Goal: Check status: Check status

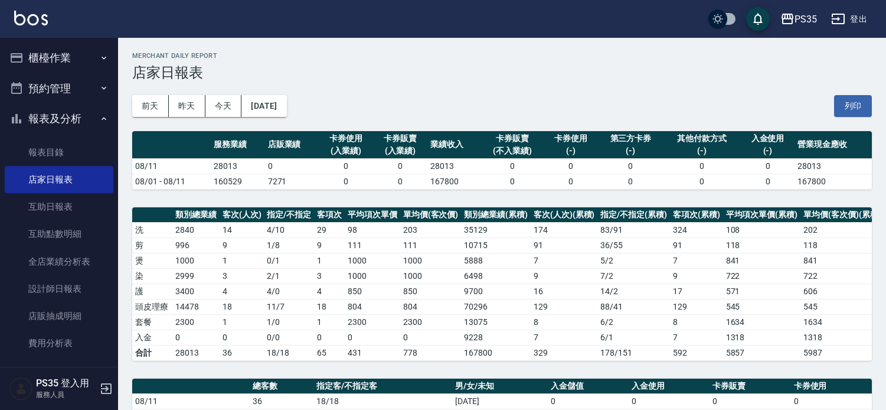
scroll to position [321, 0]
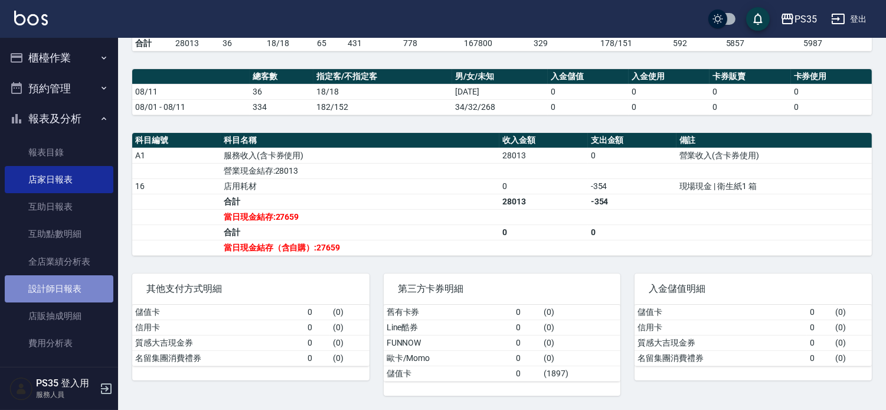
click at [84, 283] on link "設計師日報表" at bounding box center [59, 288] width 109 height 27
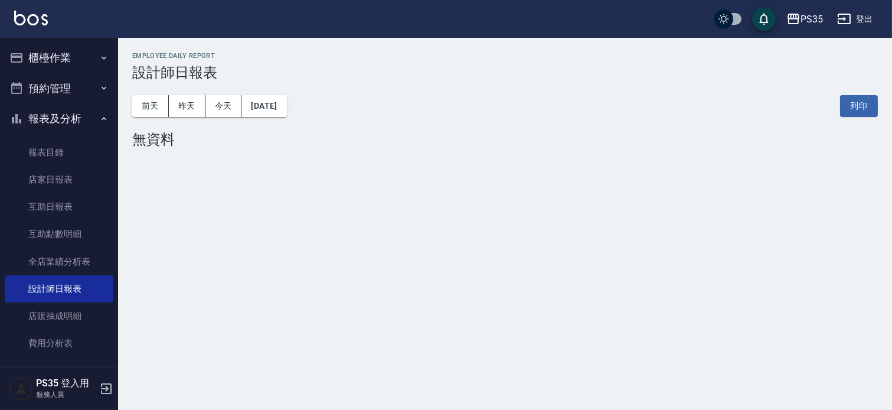
click at [191, 119] on div "[DATE] [DATE] [DATE] [DATE] 列印" at bounding box center [505, 106] width 746 height 50
click at [193, 115] on button "昨天" at bounding box center [187, 106] width 37 height 22
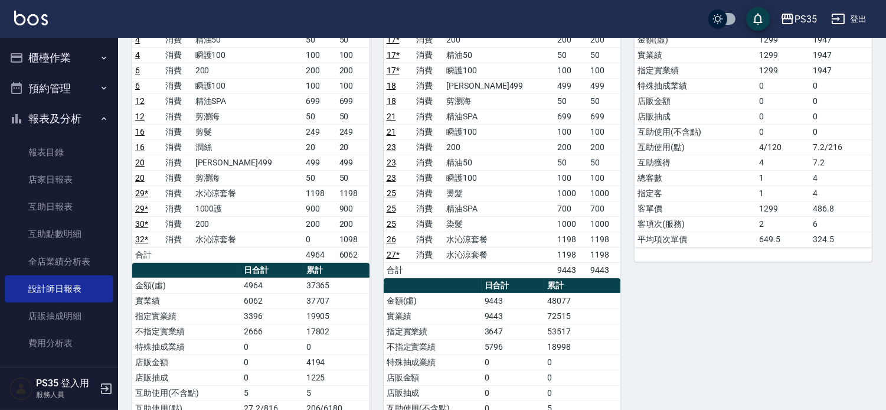
scroll to position [262, 0]
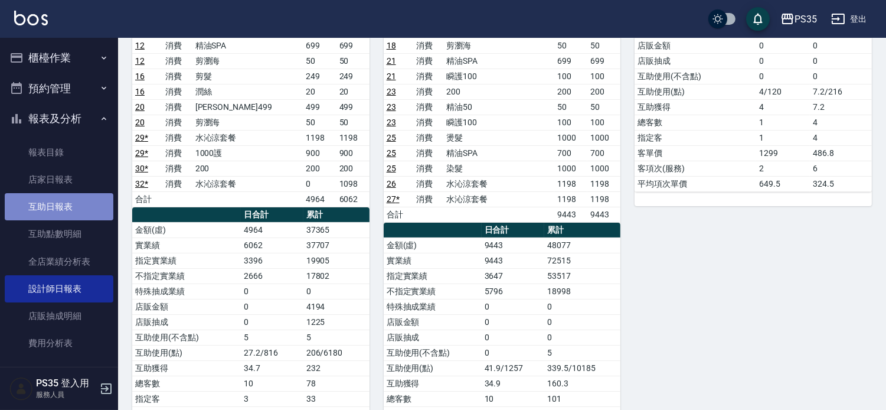
click at [80, 213] on link "互助日報表" at bounding box center [59, 206] width 109 height 27
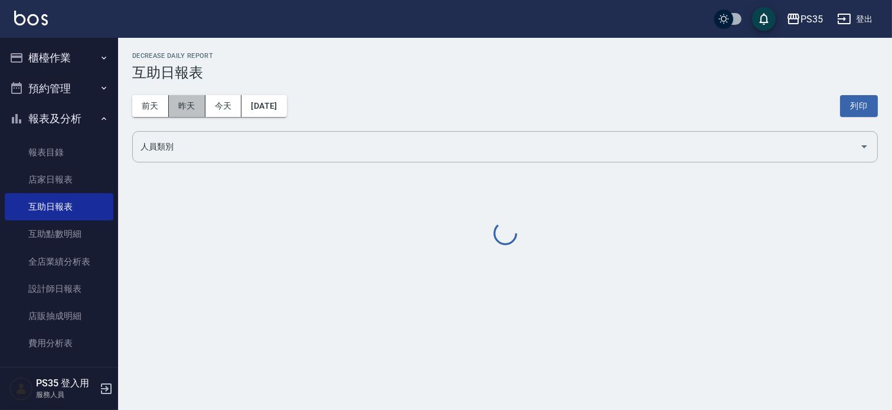
click at [182, 110] on button "昨天" at bounding box center [187, 106] width 37 height 22
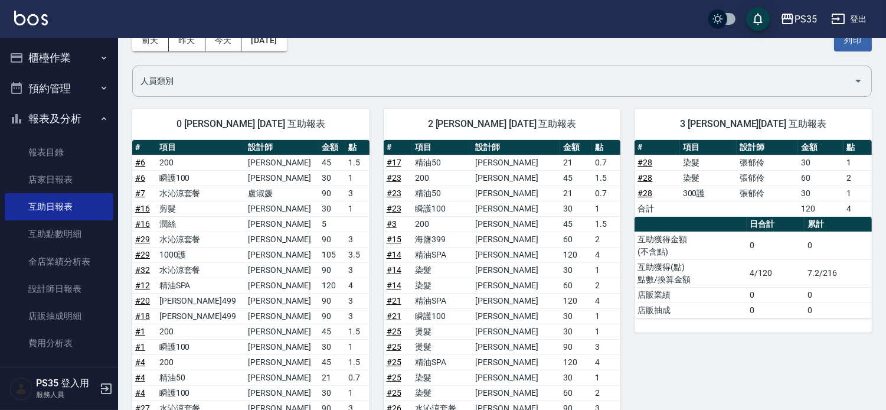
scroll to position [131, 0]
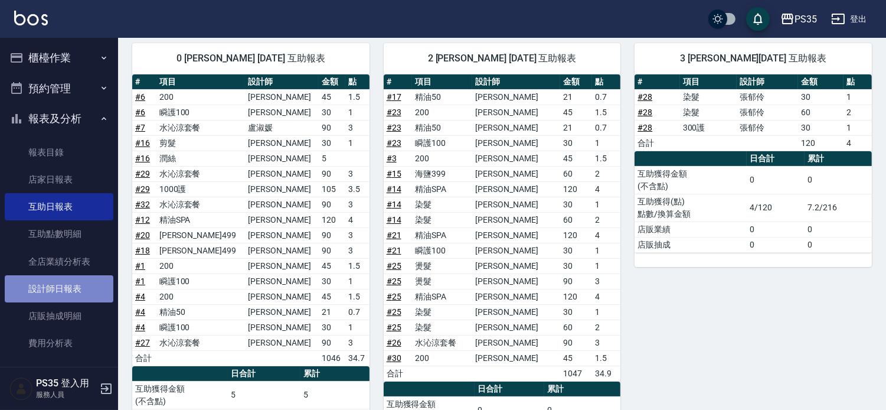
click at [89, 296] on link "設計師日報表" at bounding box center [59, 288] width 109 height 27
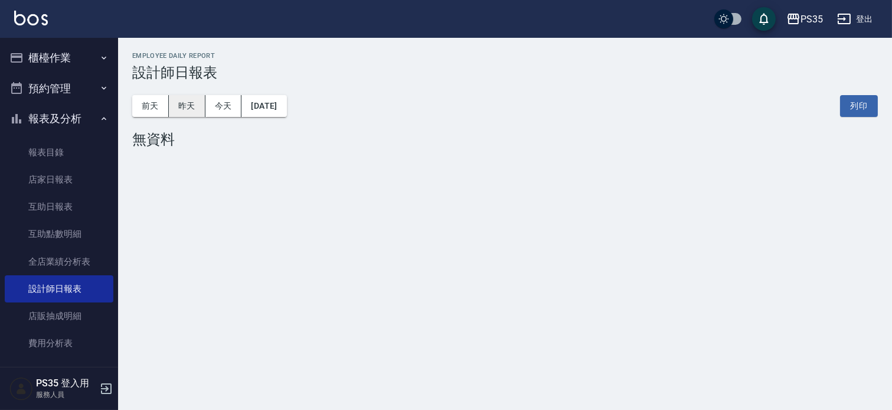
click at [195, 110] on button "昨天" at bounding box center [187, 106] width 37 height 22
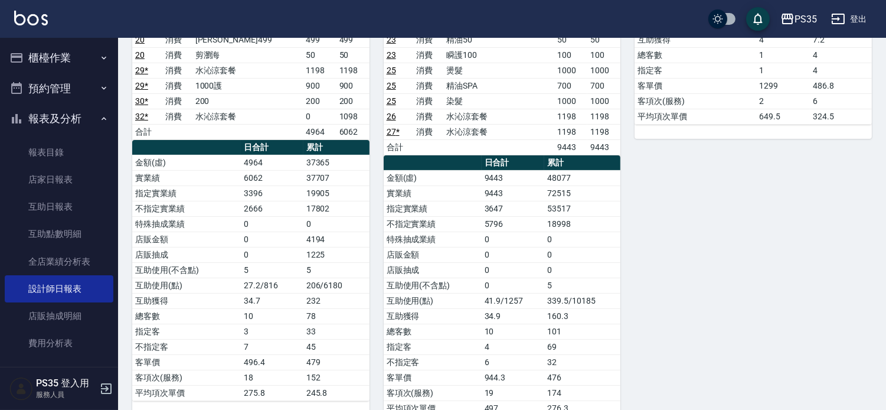
scroll to position [328, 0]
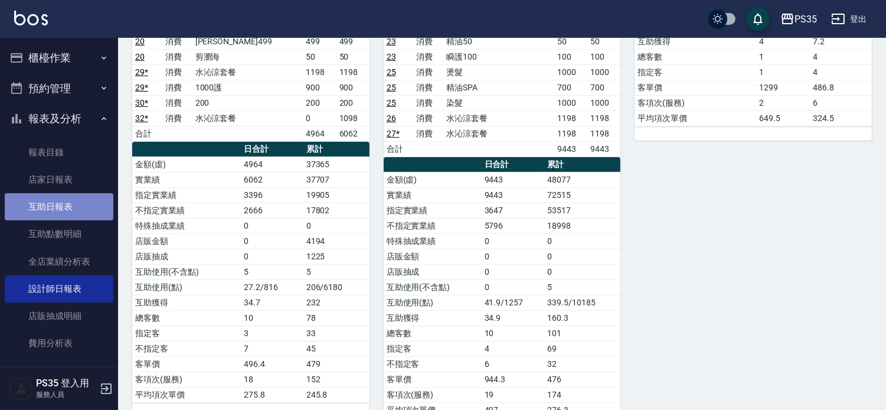
click at [79, 207] on link "互助日報表" at bounding box center [59, 206] width 109 height 27
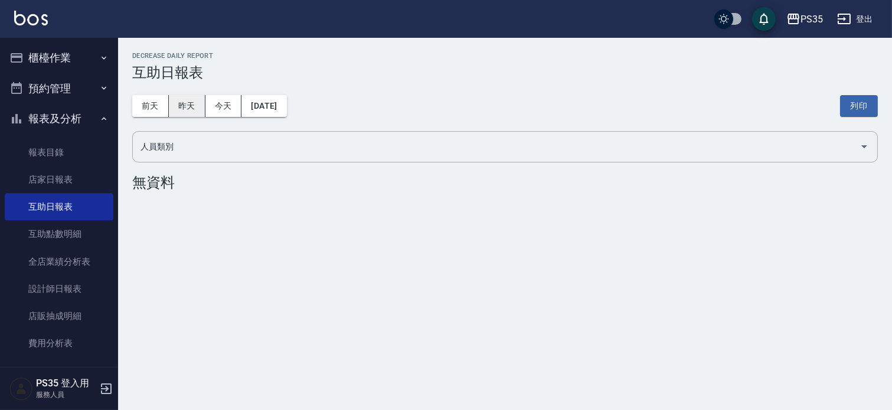
click at [185, 114] on button "昨天" at bounding box center [187, 106] width 37 height 22
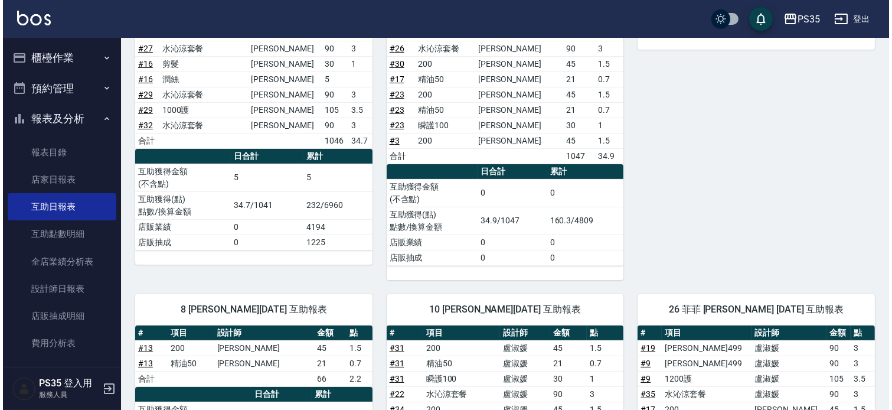
scroll to position [20, 0]
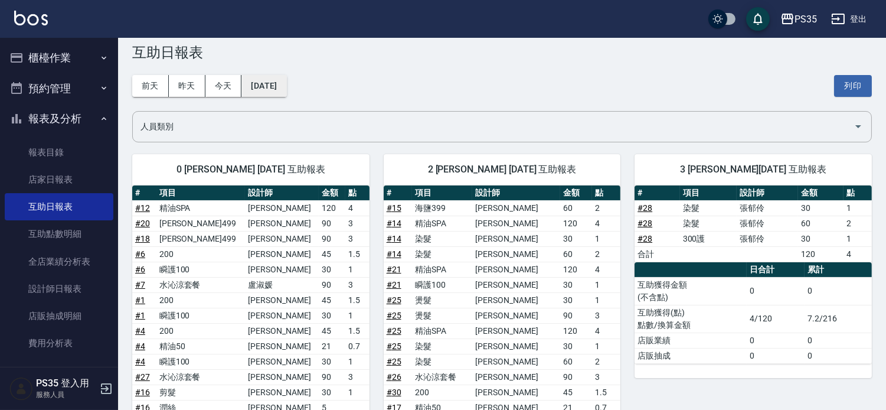
click at [280, 91] on button "[DATE]" at bounding box center [264, 86] width 45 height 22
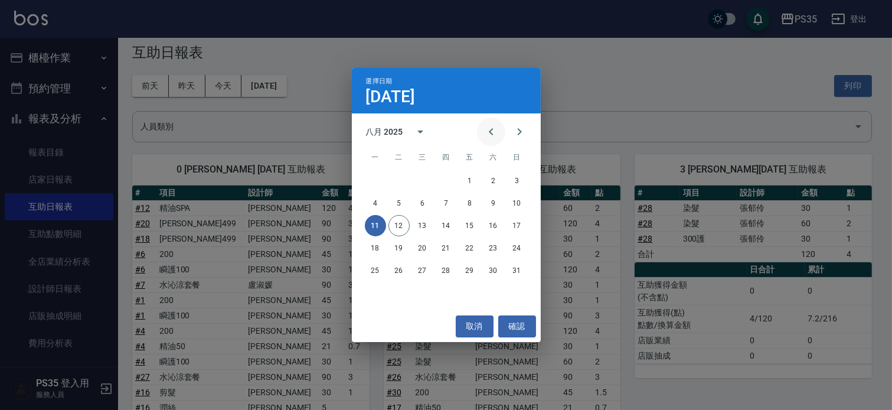
click at [494, 131] on icon "Previous month" at bounding box center [491, 132] width 14 height 14
click at [499, 204] on button "12" at bounding box center [493, 203] width 21 height 21
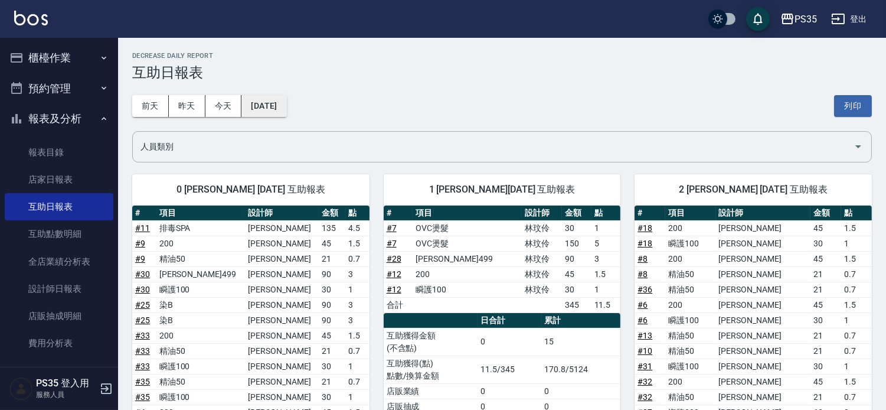
click at [273, 102] on button "[DATE]" at bounding box center [264, 106] width 45 height 22
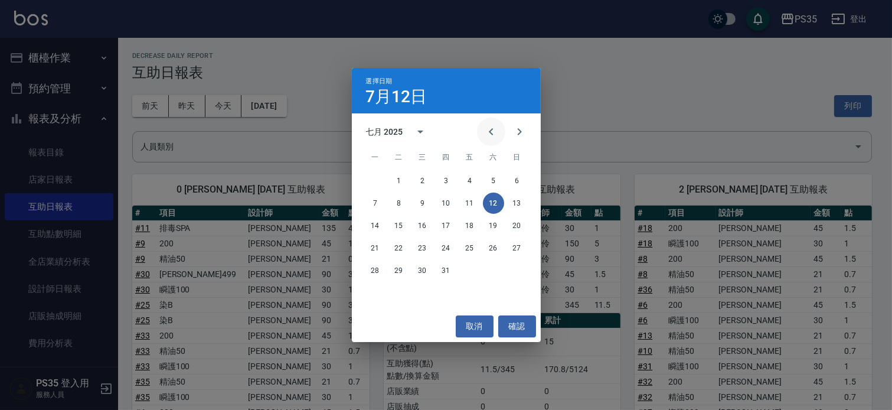
click at [484, 131] on icon "Previous month" at bounding box center [491, 132] width 14 height 14
click at [422, 226] on button "11" at bounding box center [422, 225] width 21 height 21
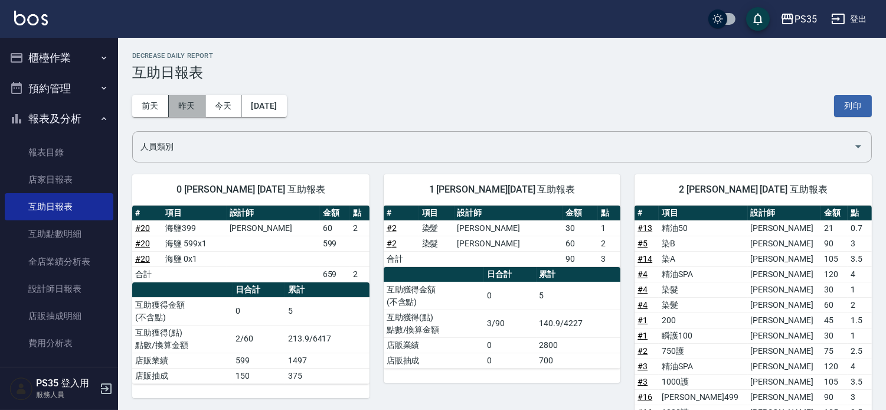
click at [190, 106] on button "昨天" at bounding box center [187, 106] width 37 height 22
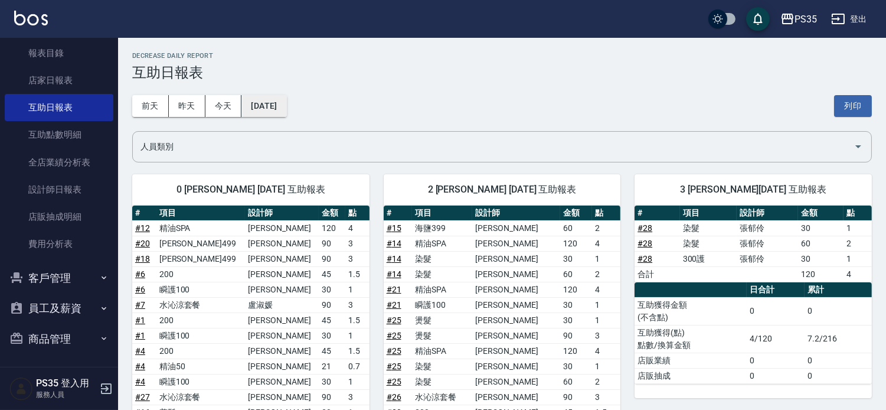
click at [259, 97] on button "[DATE]" at bounding box center [264, 106] width 45 height 22
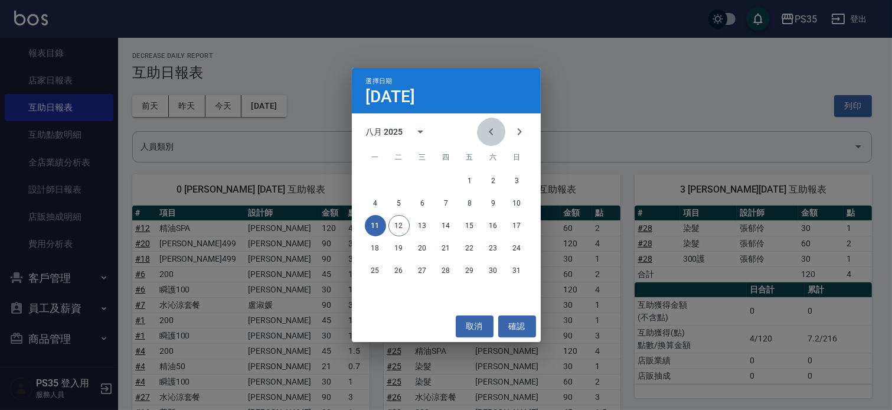
click at [487, 133] on icon "Previous month" at bounding box center [491, 132] width 14 height 14
click at [493, 201] on button "12" at bounding box center [493, 203] width 21 height 21
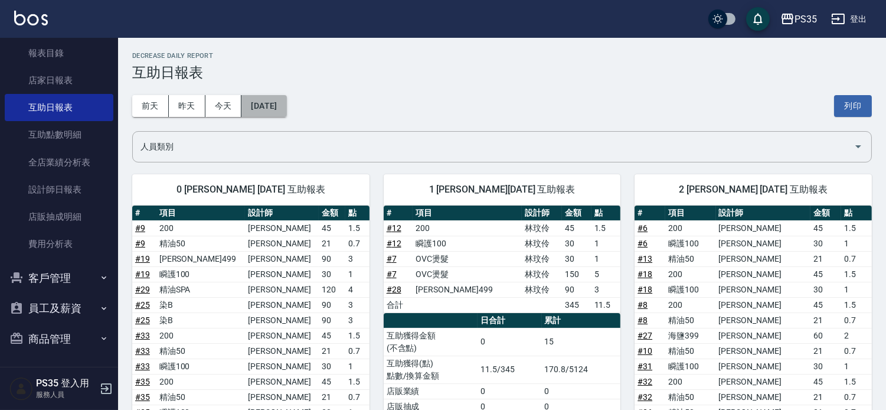
click at [266, 106] on button "[DATE]" at bounding box center [264, 106] width 45 height 22
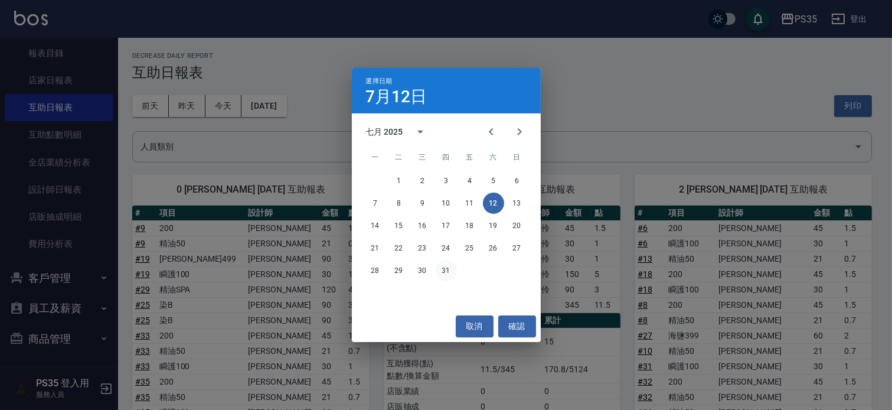
click at [447, 273] on button "31" at bounding box center [446, 270] width 21 height 21
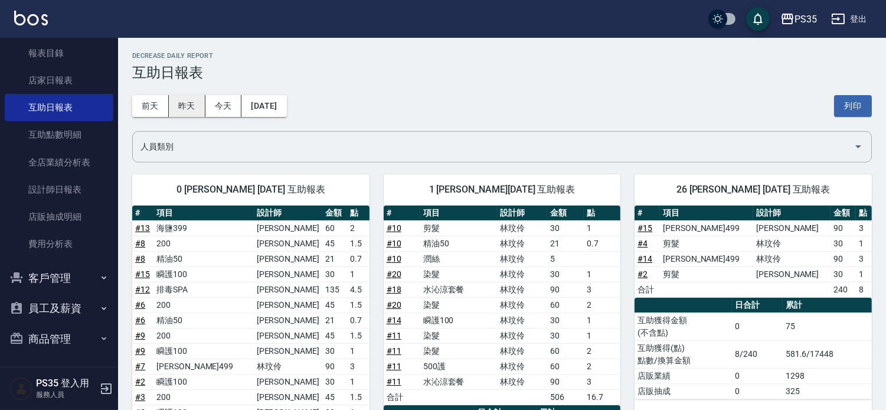
click at [185, 111] on button "昨天" at bounding box center [187, 106] width 37 height 22
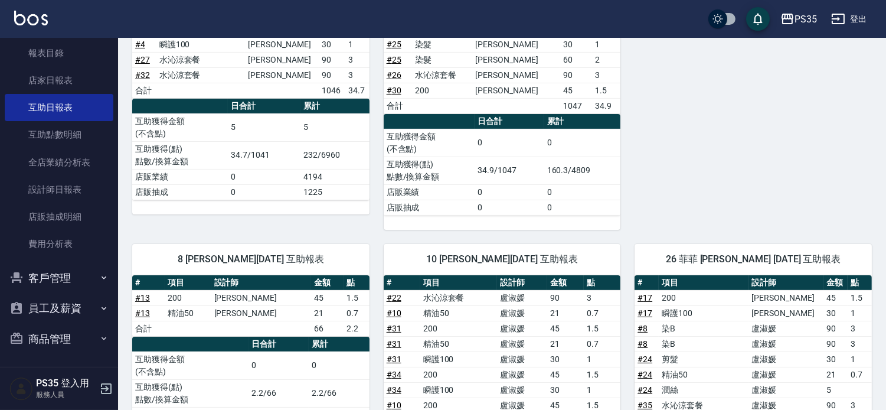
scroll to position [328, 0]
